Goal: Navigation & Orientation: Find specific page/section

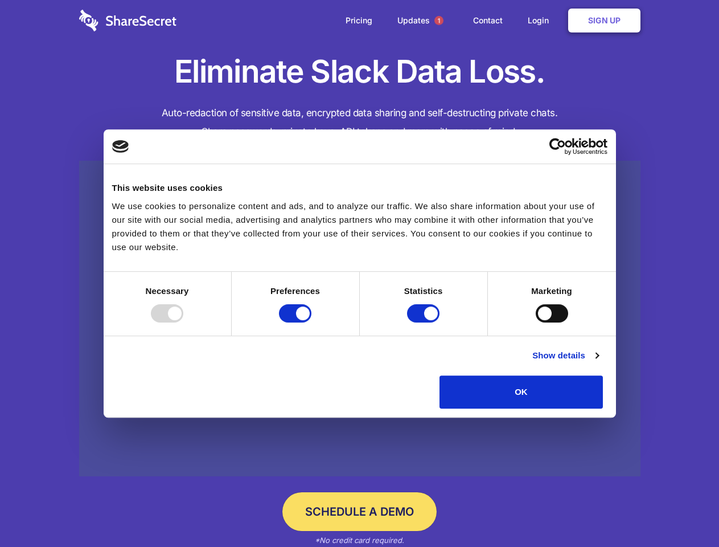
click at [183, 322] on div at bounding box center [167, 313] width 32 height 18
click at [311, 322] on input "Preferences" at bounding box center [295, 313] width 32 height 18
checkbox input "false"
click at [425, 322] on input "Statistics" at bounding box center [423, 313] width 32 height 18
checkbox input "false"
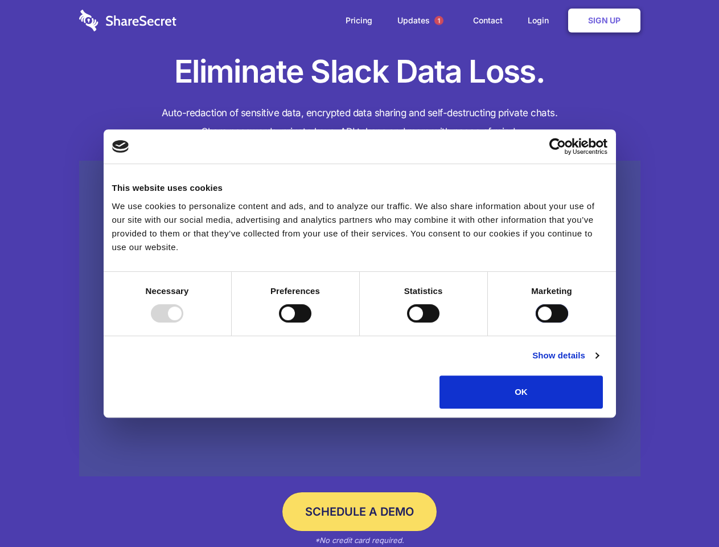
click at [536, 322] on input "Marketing" at bounding box center [552, 313] width 32 height 18
checkbox input "true"
click at [598, 362] on link "Show details" at bounding box center [565, 355] width 66 height 14
click at [0, 0] on li "Necessary 7 Necessary cookies help make a website usable by enabling basic func…" at bounding box center [0, 0] width 0 height 0
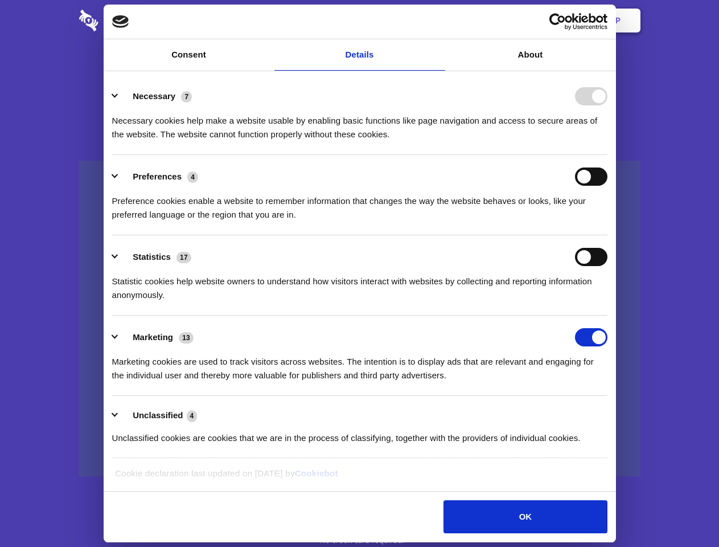
click at [438, 20] on span "1" at bounding box center [438, 20] width 9 height 9
